Goal: Task Accomplishment & Management: Use online tool/utility

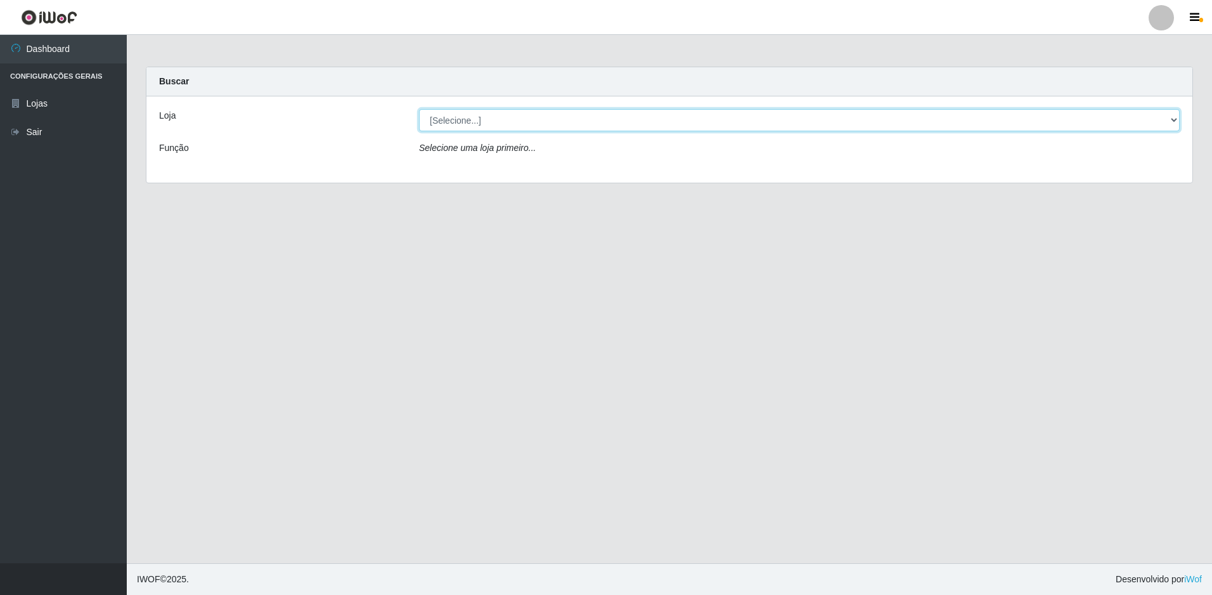
click at [538, 120] on select "[Selecione...] Extrabom - Loja 51 Gaivotas" at bounding box center [799, 120] width 761 height 22
select select "469"
click at [419, 109] on select "[Selecione...] Extrabom - Loja 51 Gaivotas" at bounding box center [799, 120] width 761 height 22
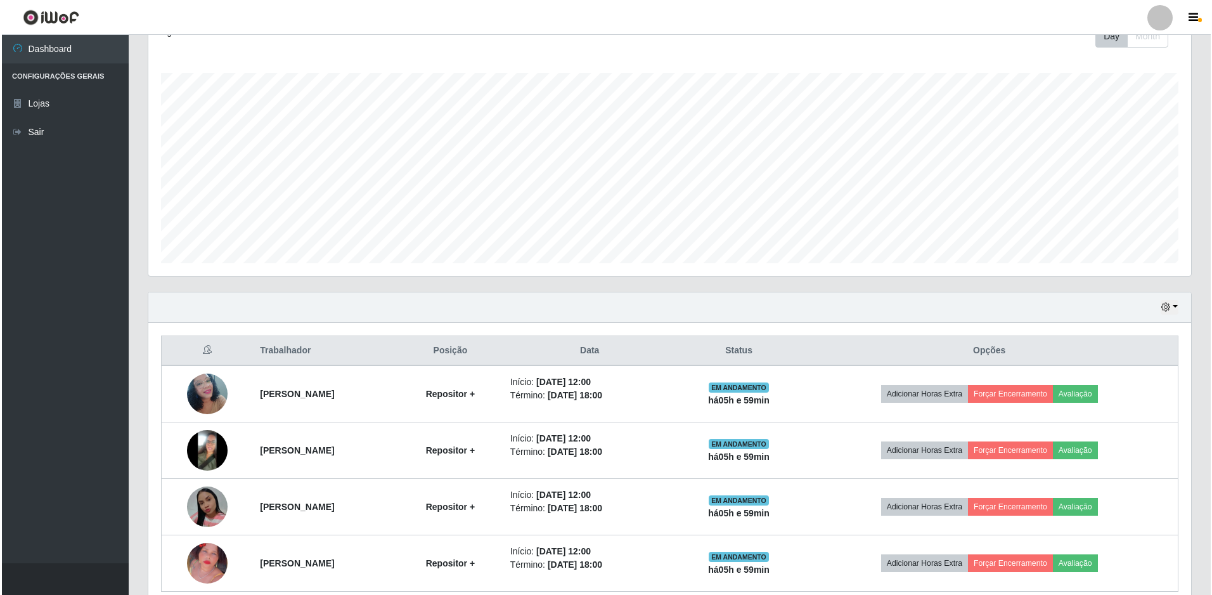
scroll to position [247, 0]
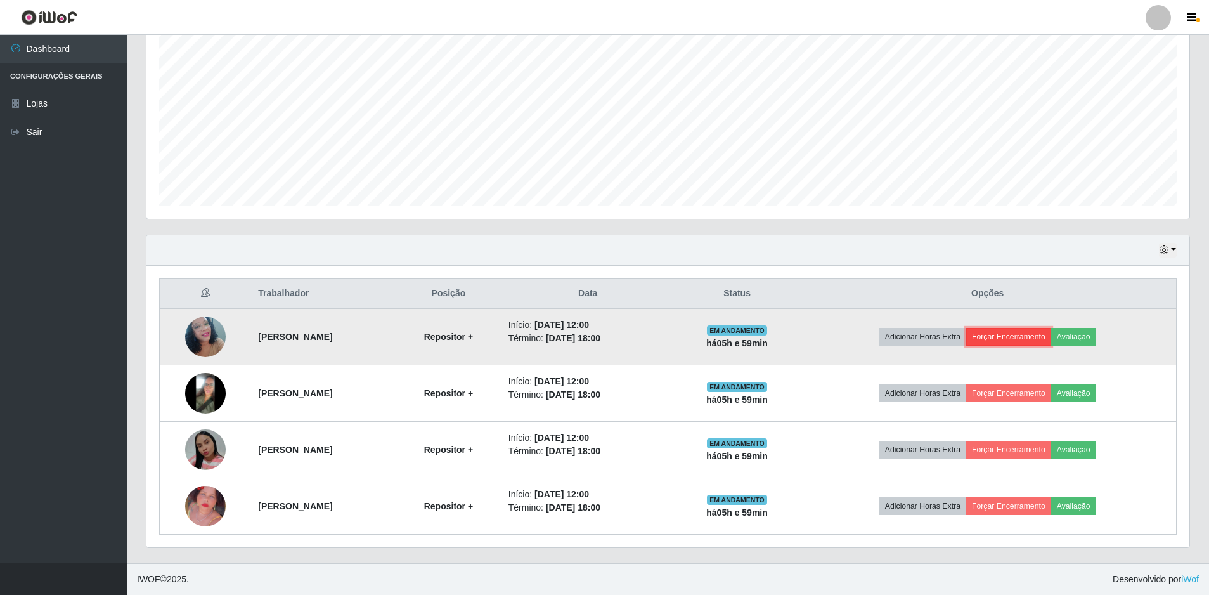
click at [1032, 336] on button "Forçar Encerramento" at bounding box center [1008, 337] width 85 height 18
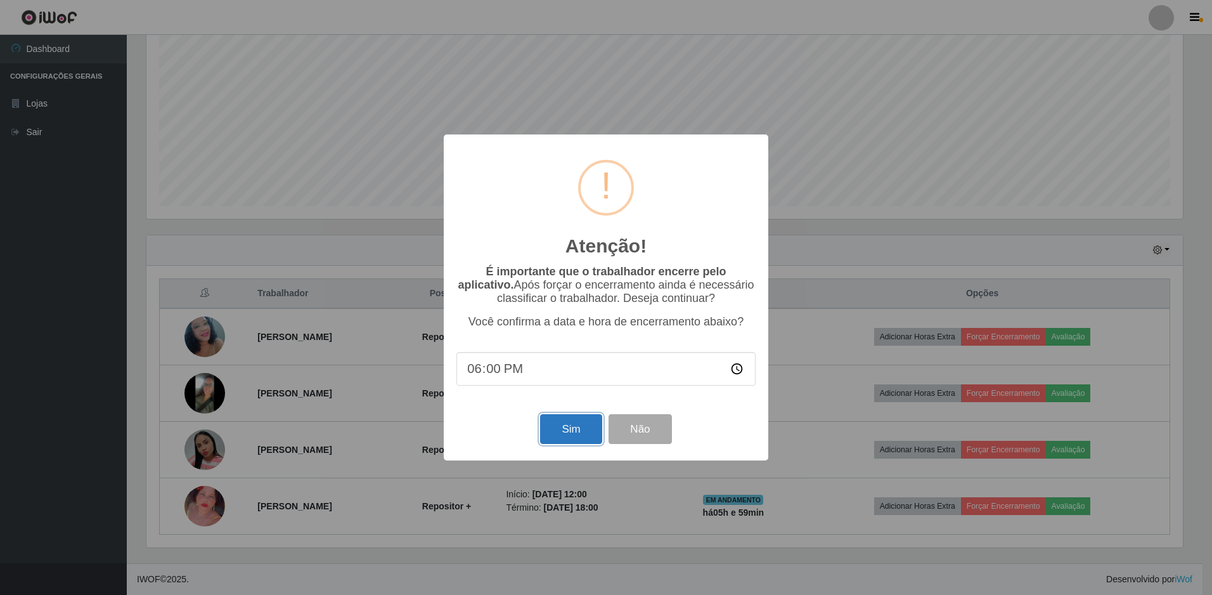
click at [576, 423] on button "Sim" at bounding box center [571, 429] width 62 height 30
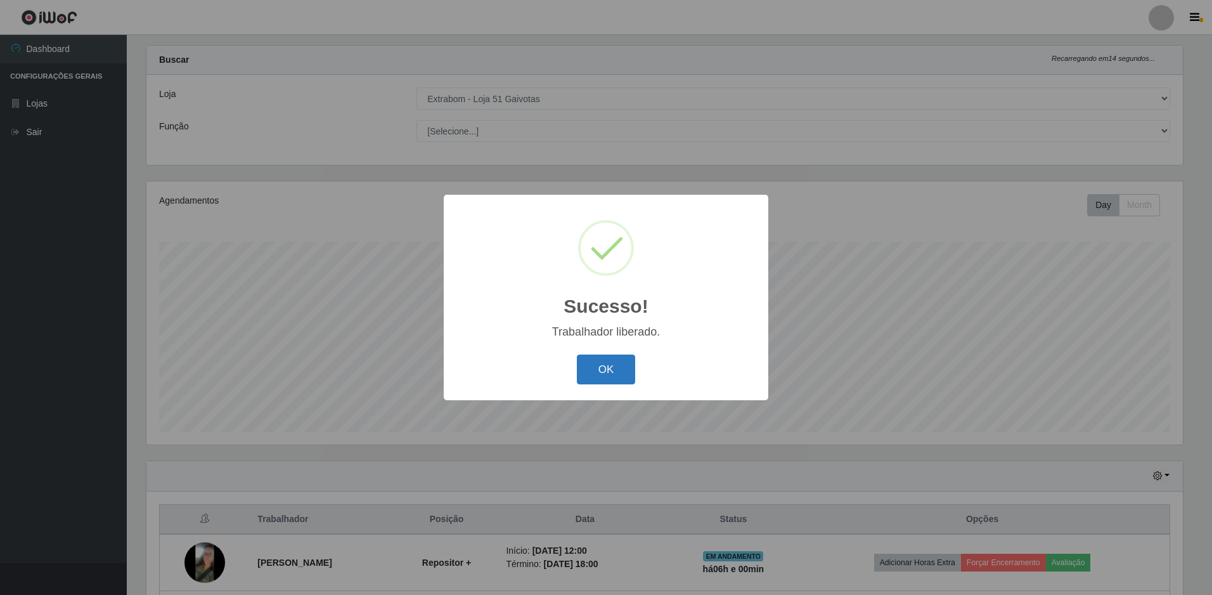
click at [609, 370] on button "OK" at bounding box center [606, 369] width 59 height 30
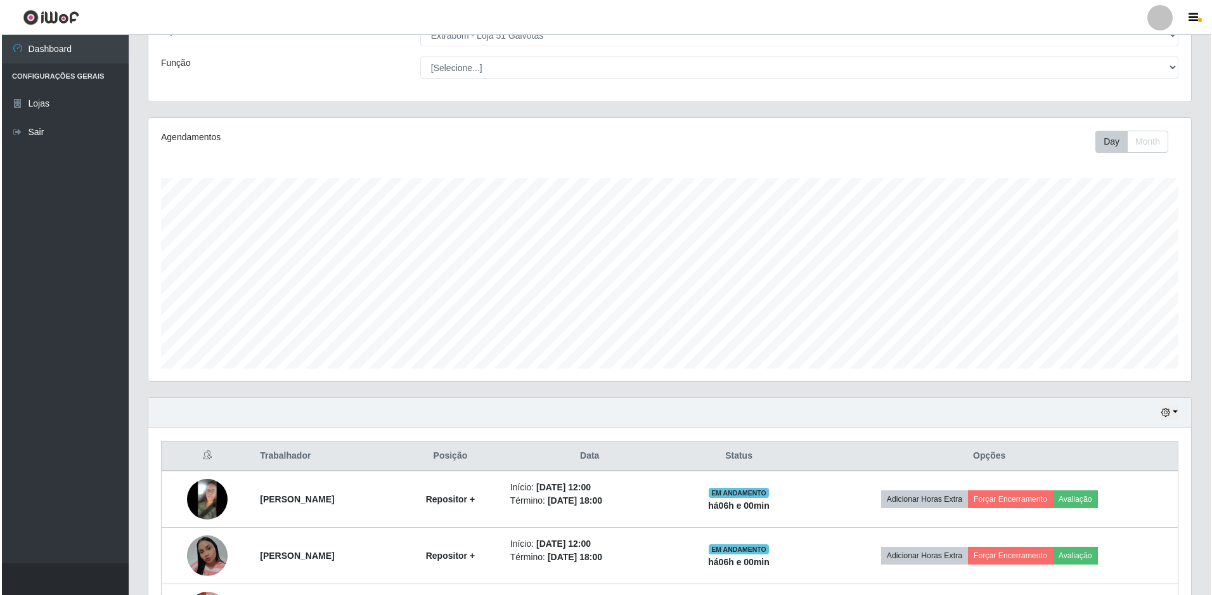
scroll to position [191, 0]
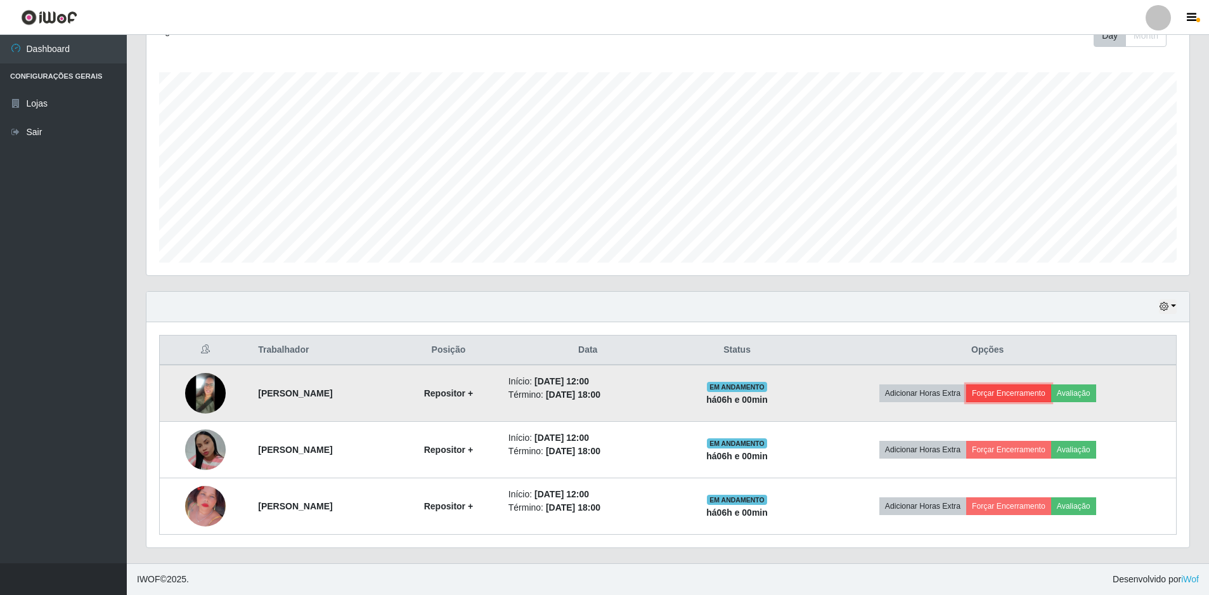
click at [1006, 390] on button "Forçar Encerramento" at bounding box center [1008, 393] width 85 height 18
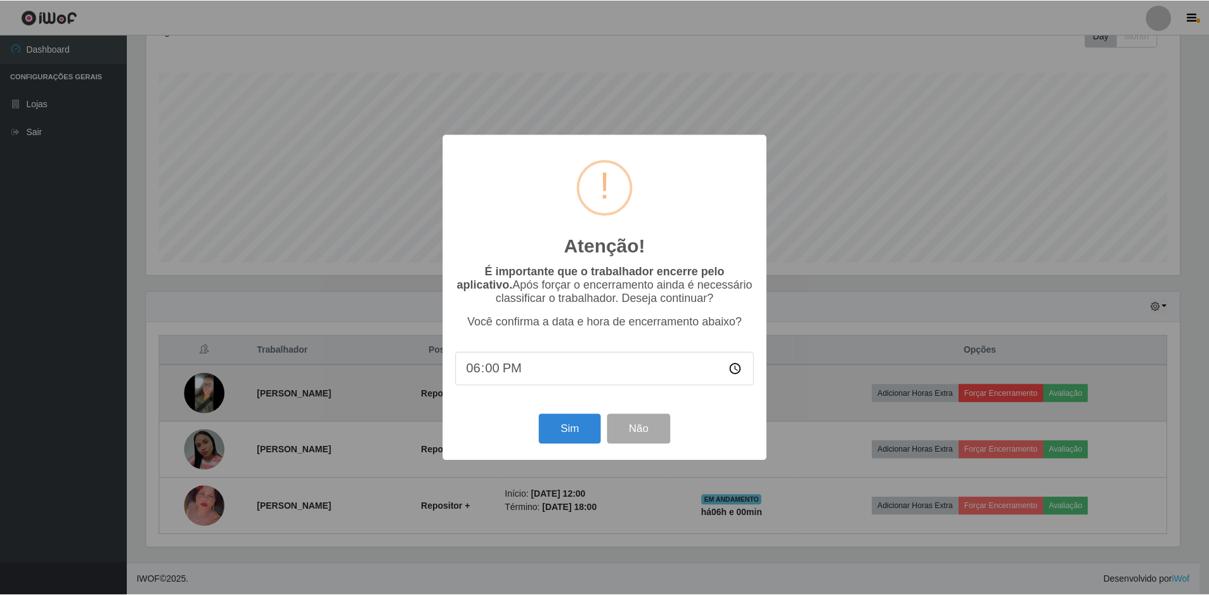
scroll to position [263, 1037]
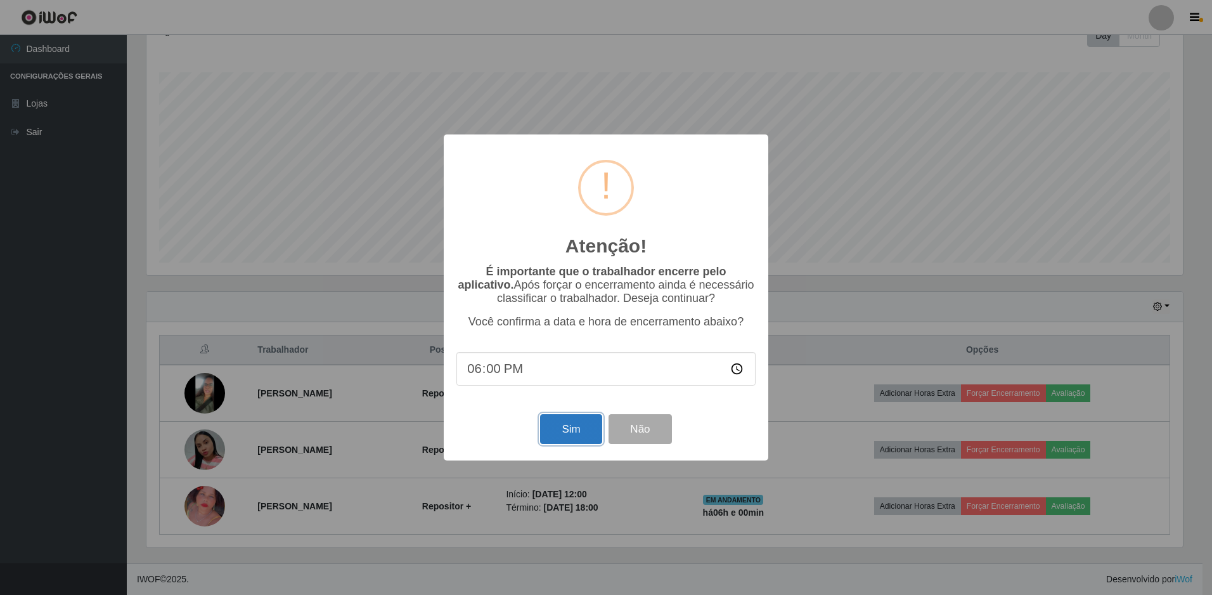
click at [577, 428] on button "Sim" at bounding box center [571, 429] width 62 height 30
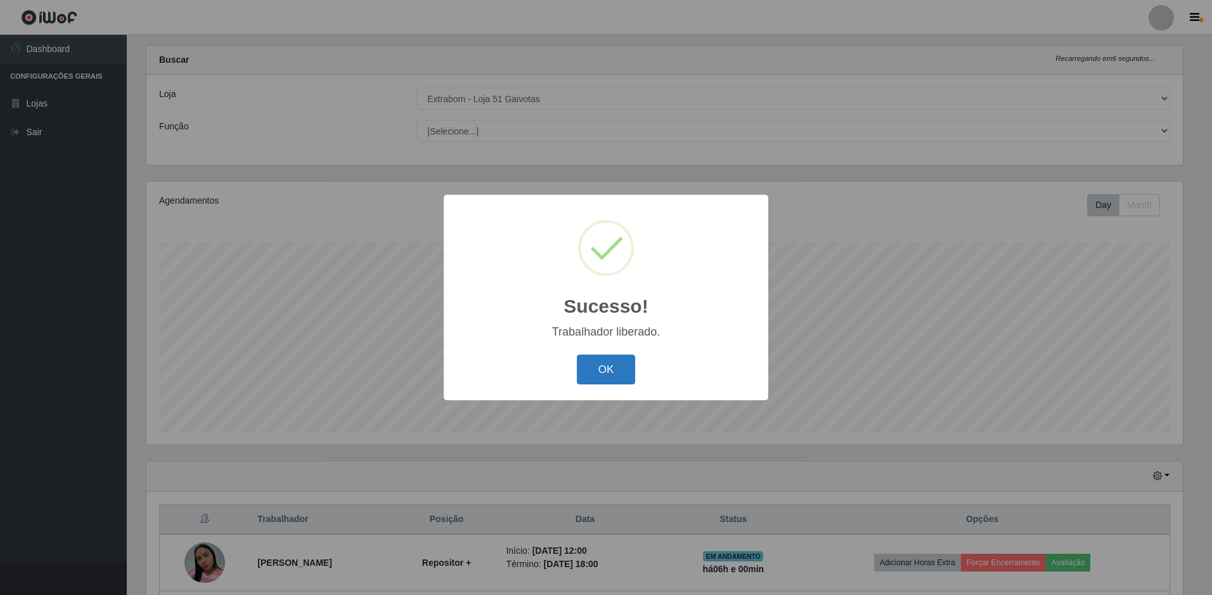
click at [600, 370] on button "OK" at bounding box center [606, 369] width 59 height 30
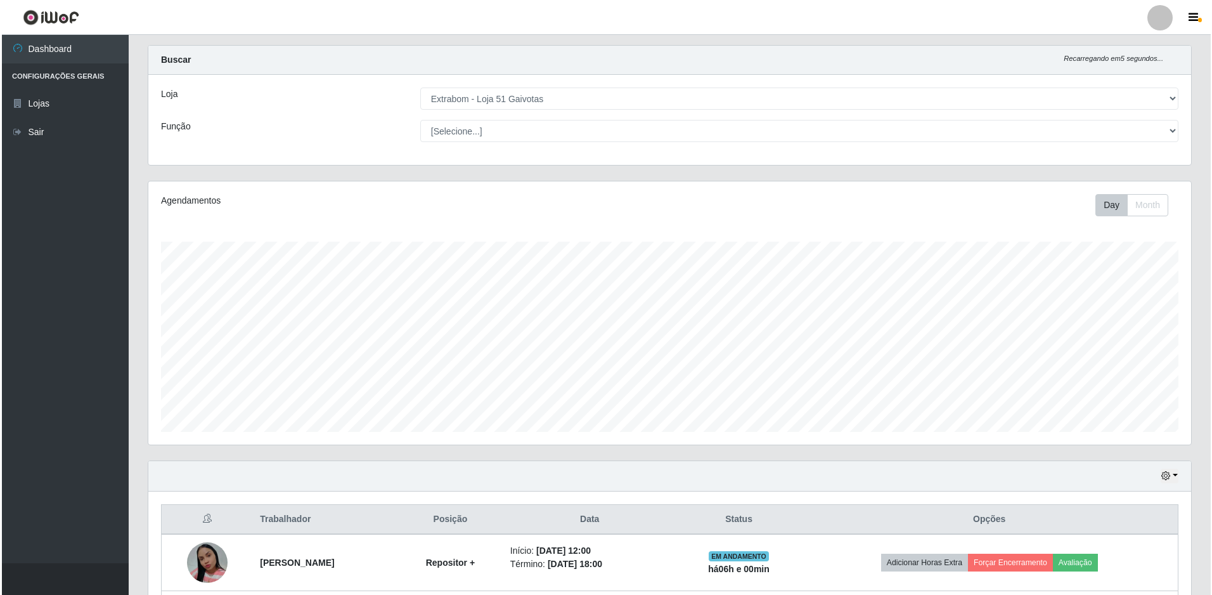
scroll to position [134, 0]
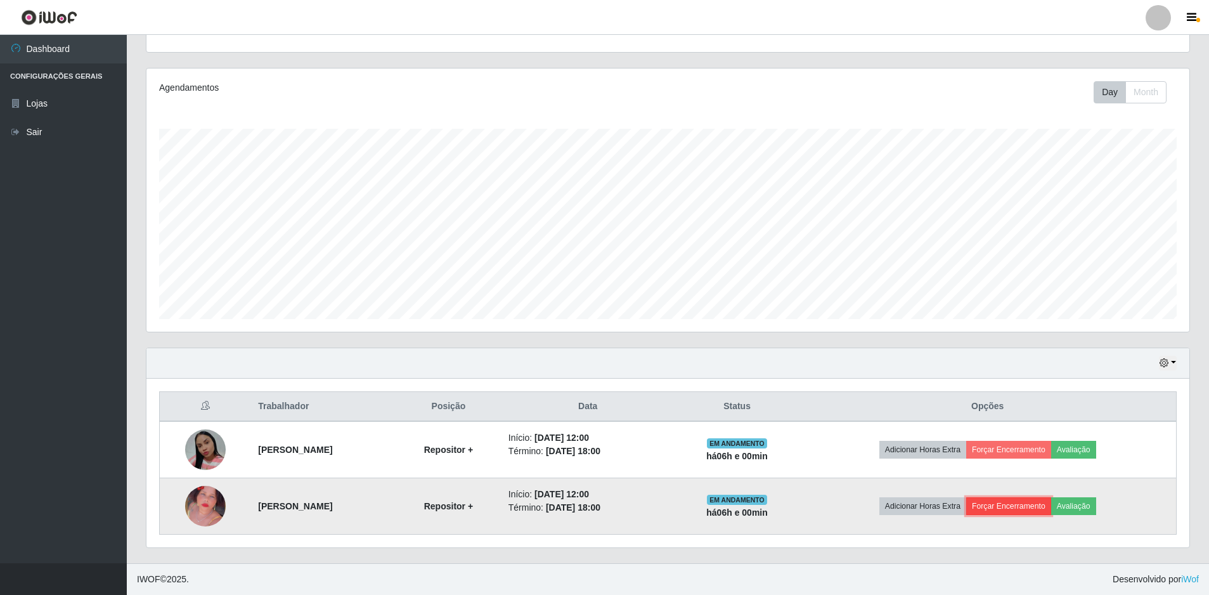
click at [1029, 502] on button "Forçar Encerramento" at bounding box center [1008, 506] width 85 height 18
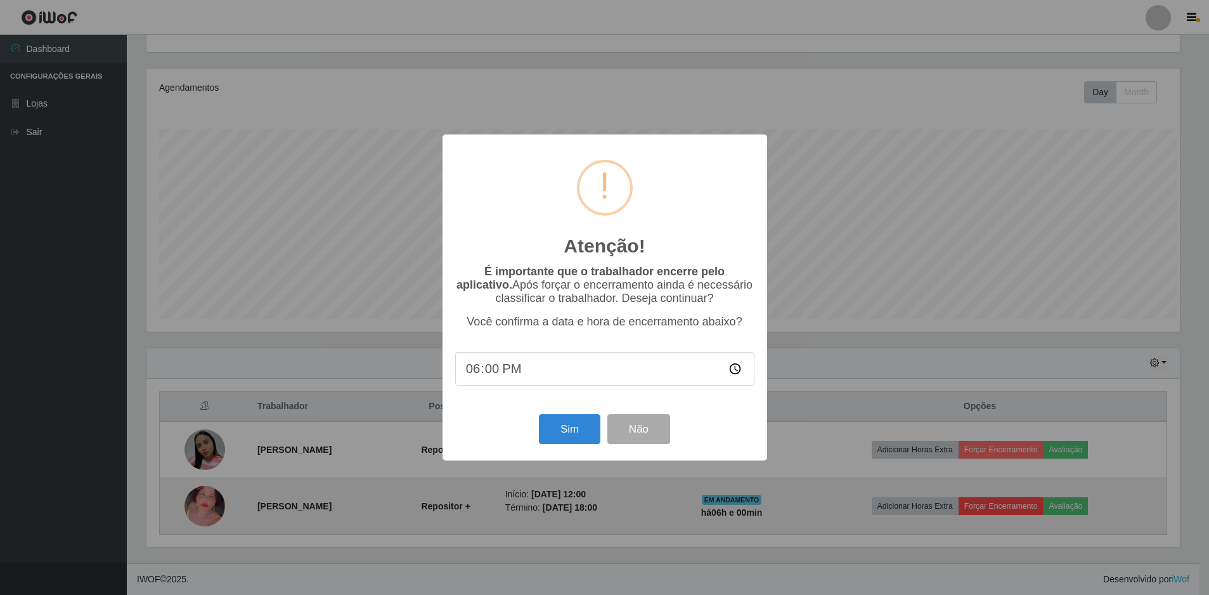
scroll to position [263, 1037]
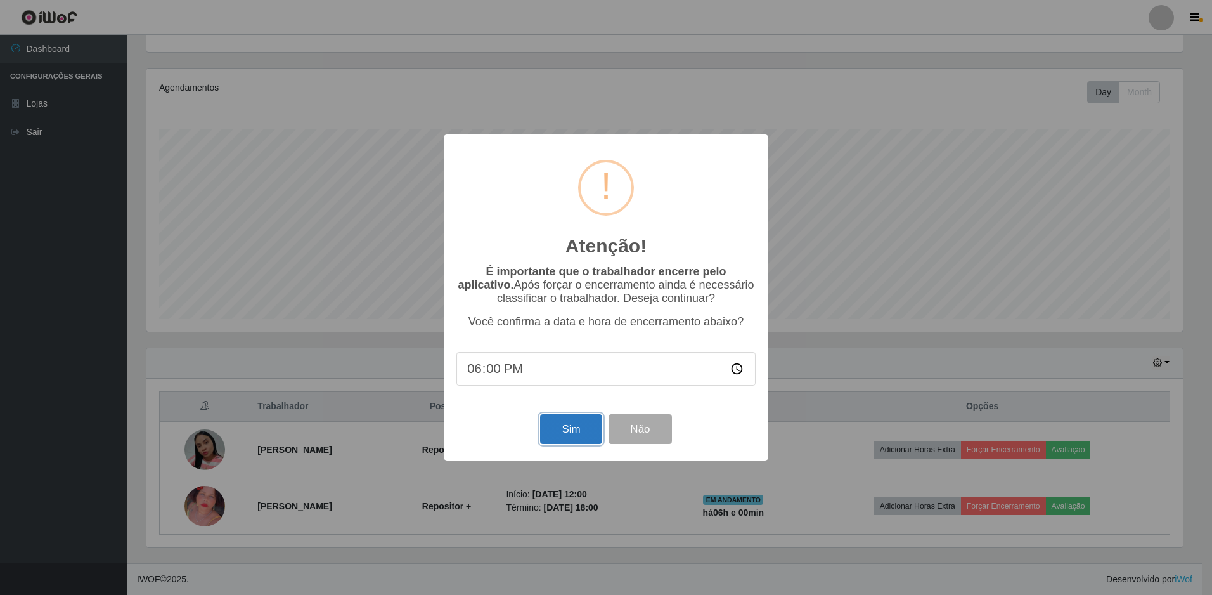
click at [561, 432] on button "Sim" at bounding box center [571, 429] width 62 height 30
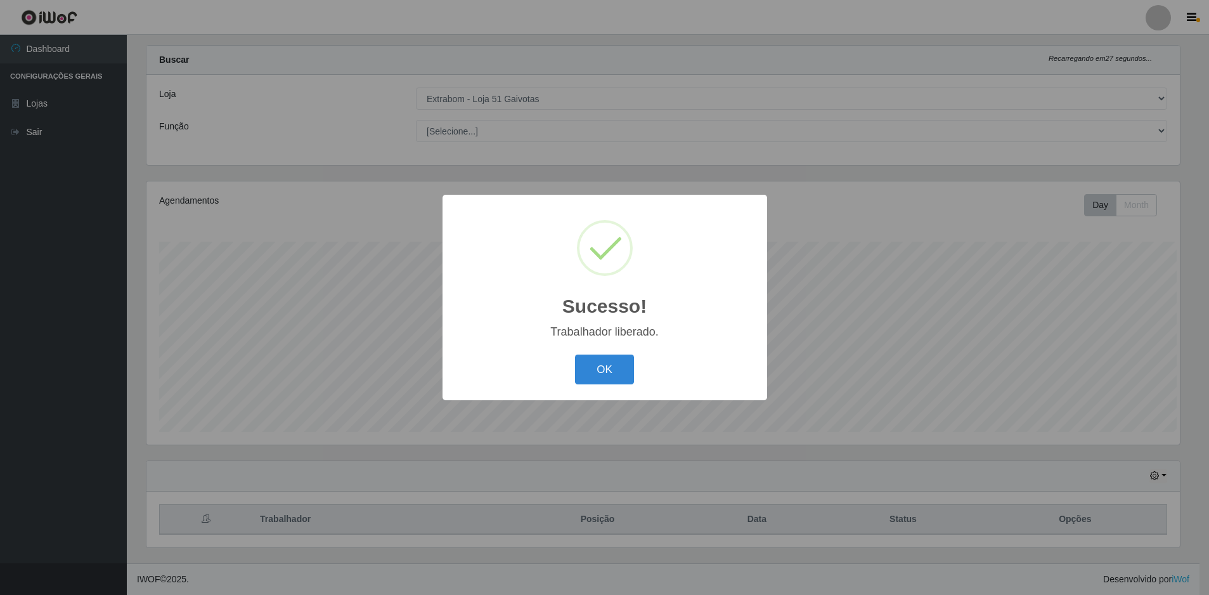
scroll to position [0, 0]
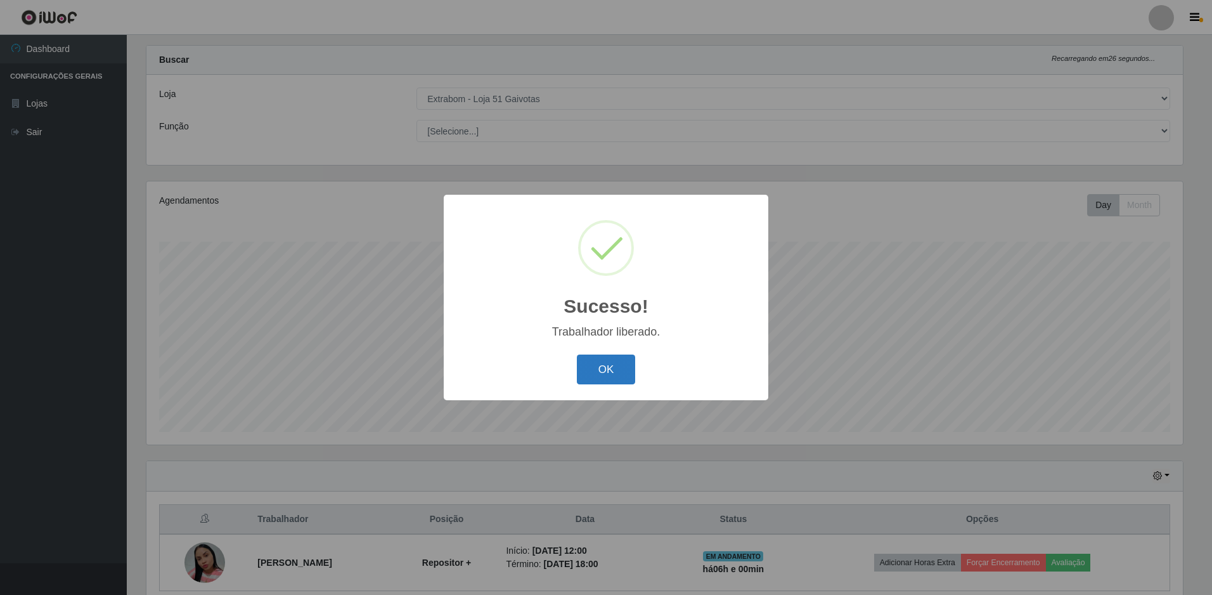
click at [611, 377] on button "OK" at bounding box center [606, 369] width 59 height 30
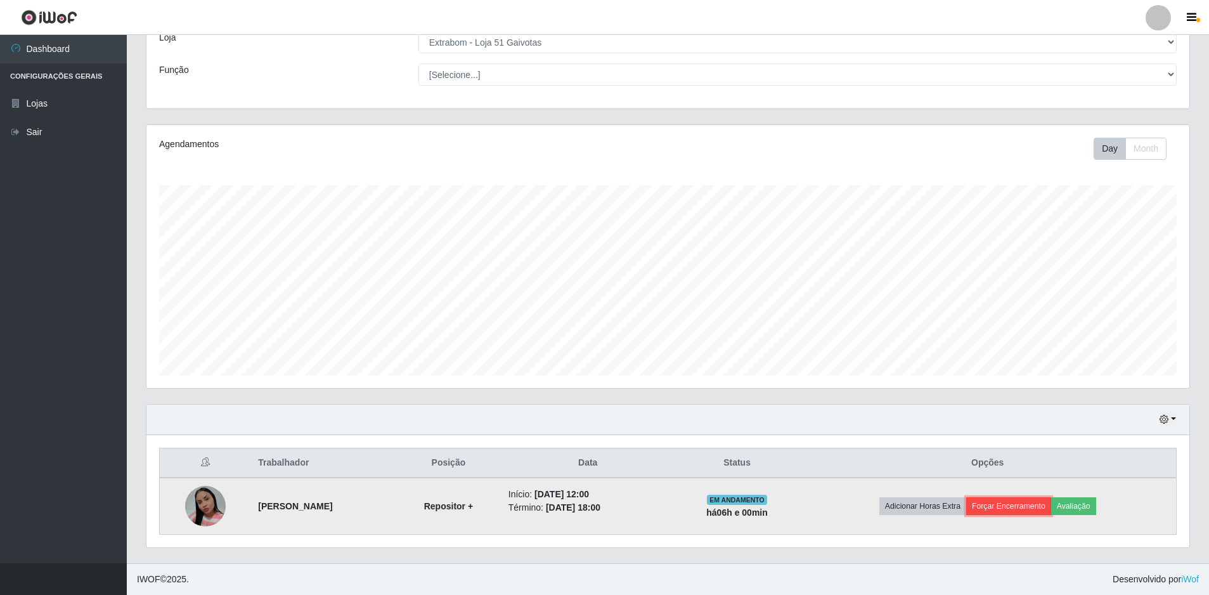
click at [1020, 510] on button "Forçar Encerramento" at bounding box center [1008, 506] width 85 height 18
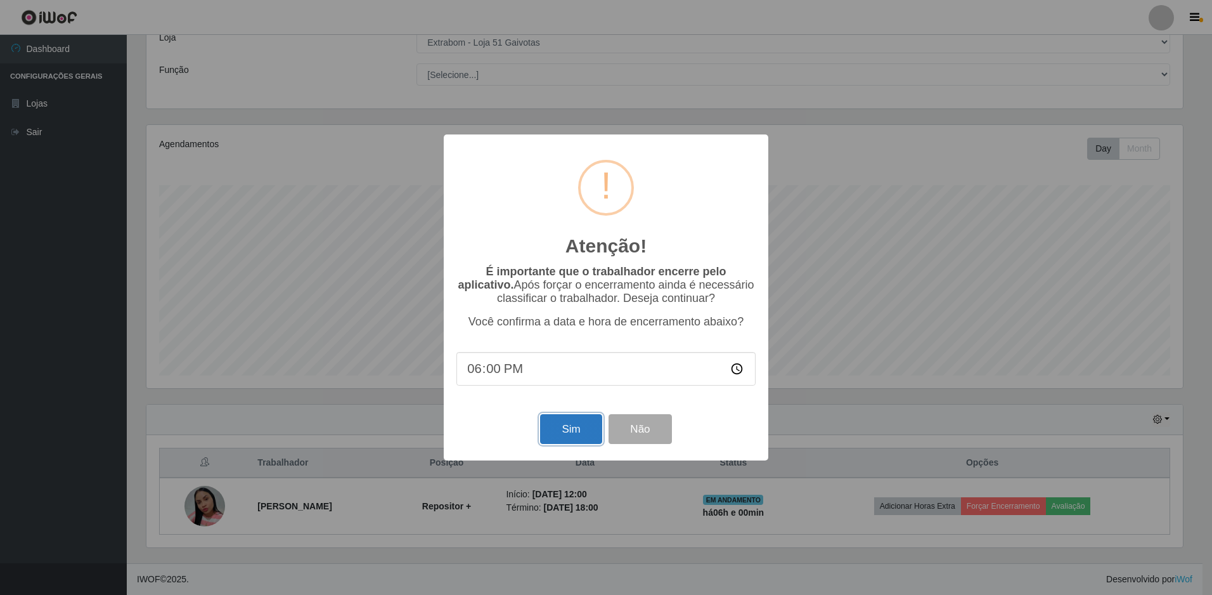
click at [566, 431] on button "Sim" at bounding box center [571, 429] width 62 height 30
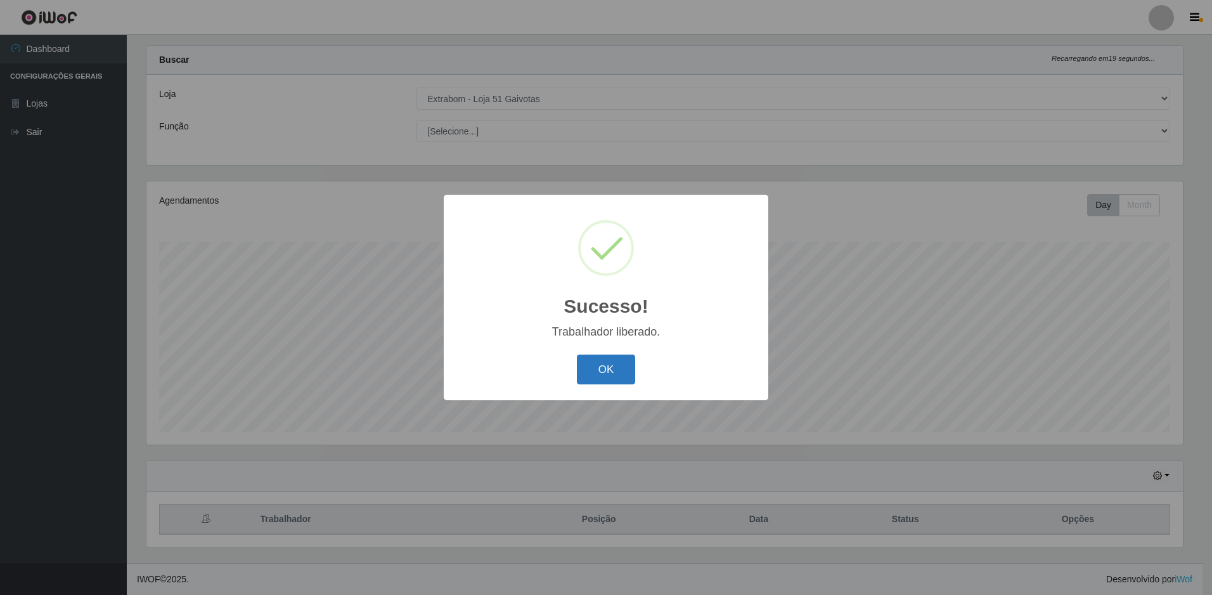
click at [617, 375] on button "OK" at bounding box center [606, 369] width 59 height 30
